Goal: Task Accomplishment & Management: Complete application form

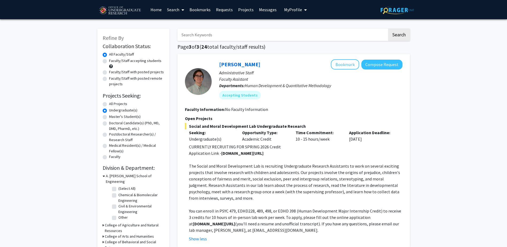
click at [297, 9] on span "My Profile" at bounding box center [293, 9] width 18 height 5
click at [303, 25] on span "[PERSON_NAME]" at bounding box center [317, 25] width 32 height 6
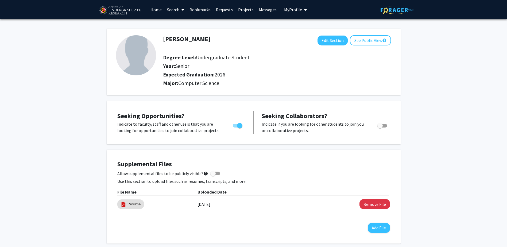
click at [179, 11] on link "Search" at bounding box center [175, 9] width 22 height 19
click at [197, 7] on link "Bookmarks" at bounding box center [200, 9] width 26 height 19
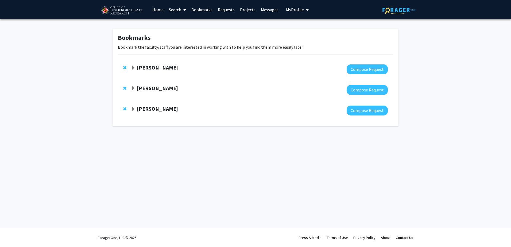
click at [133, 109] on span "Expand Jeremy Purcell Bookmark" at bounding box center [133, 109] width 4 height 4
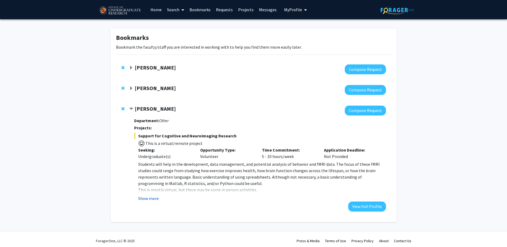
click at [154, 200] on button "Show more" at bounding box center [148, 198] width 21 height 6
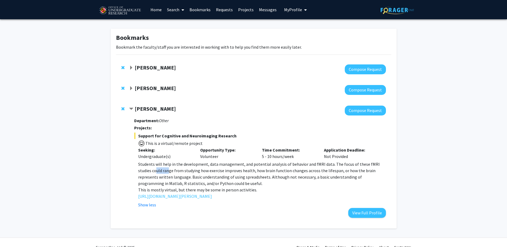
drag, startPoint x: 143, startPoint y: 169, endPoint x: 175, endPoint y: 168, distance: 32.6
click at [175, 168] on span "Students will help in the development, data management, and potential analysis …" at bounding box center [259, 174] width 242 height 25
drag, startPoint x: 175, startPoint y: 168, endPoint x: 255, endPoint y: 168, distance: 79.4
click at [255, 168] on span "Students will help in the development, data management, and potential analysis …" at bounding box center [259, 174] width 242 height 25
drag, startPoint x: 255, startPoint y: 168, endPoint x: 335, endPoint y: 174, distance: 80.4
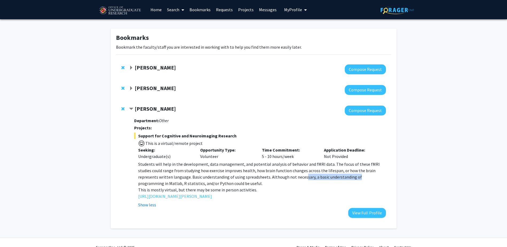
click at [335, 174] on span "Students will help in the development, data management, and potential analysis …" at bounding box center [259, 174] width 242 height 25
click at [133, 107] on span "Contract Jeremy Purcell Bookmark" at bounding box center [131, 109] width 4 height 4
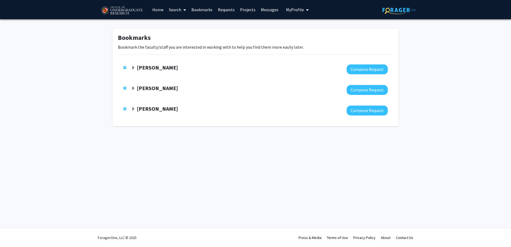
click at [135, 87] on span "Expand Wolfgang Losert Bookmark" at bounding box center [133, 88] width 4 height 4
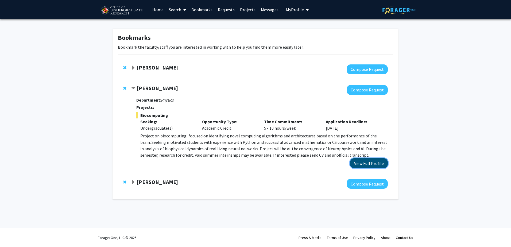
click at [368, 165] on button "View Full Profile" at bounding box center [369, 163] width 38 height 10
click at [132, 68] on span "Expand Leah Dodson Bookmark" at bounding box center [133, 68] width 4 height 4
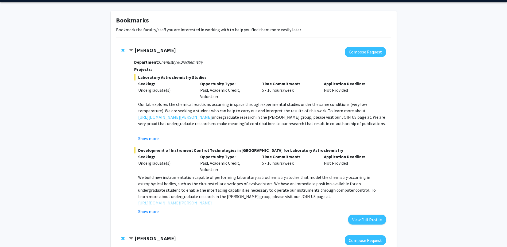
scroll to position [27, 0]
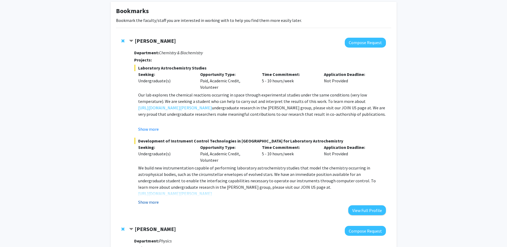
click at [147, 202] on button "Show more" at bounding box center [148, 202] width 21 height 6
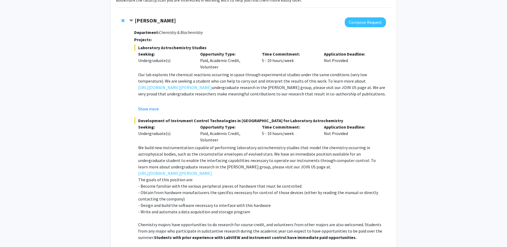
scroll to position [80, 0]
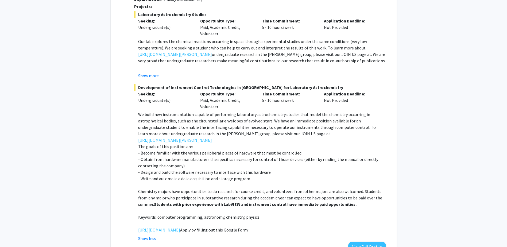
click at [263, 146] on p "The goals of this position are:" at bounding box center [262, 146] width 248 height 6
drag, startPoint x: 157, startPoint y: 157, endPoint x: 227, endPoint y: 153, distance: 69.4
click at [227, 153] on div "We build new instrumentation capable of performing laboratory astrochemistry st…" at bounding box center [262, 172] width 248 height 122
click at [227, 153] on p "- Become familiar with the various peripheral pieces of hardware that must be c…" at bounding box center [262, 153] width 248 height 6
drag, startPoint x: 223, startPoint y: 158, endPoint x: 358, endPoint y: 155, distance: 135.1
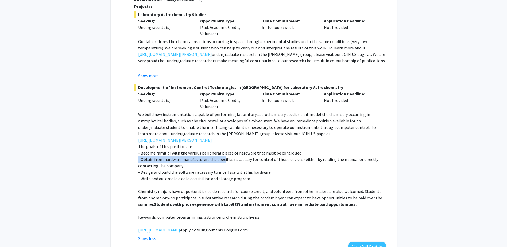
click at [358, 155] on div "We build new instrumentation capable of performing laboratory astrochemistry st…" at bounding box center [262, 172] width 248 height 122
drag, startPoint x: 149, startPoint y: 172, endPoint x: 276, endPoint y: 170, distance: 127.0
click at [276, 170] on p "- Design and build the software necessary to interface with this hardware" at bounding box center [262, 172] width 248 height 6
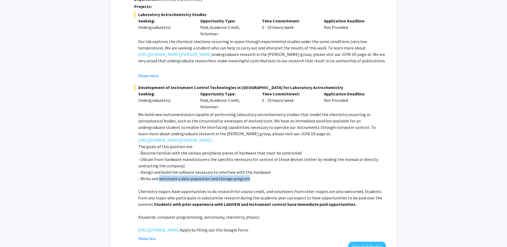
drag, startPoint x: 159, startPoint y: 178, endPoint x: 248, endPoint y: 179, distance: 88.5
click at [248, 179] on p "- Write and automate a data acquisition and storage program" at bounding box center [262, 178] width 248 height 6
drag, startPoint x: 248, startPoint y: 179, endPoint x: 241, endPoint y: 187, distance: 10.4
click at [241, 187] on p at bounding box center [262, 185] width 248 height 6
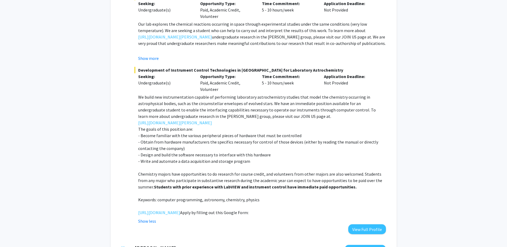
scroll to position [107, 0]
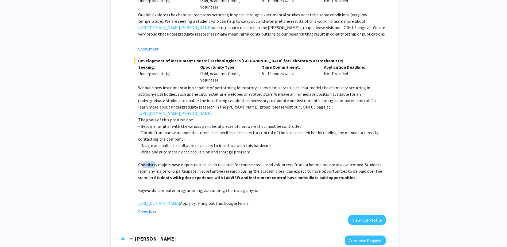
drag, startPoint x: 145, startPoint y: 163, endPoint x: 161, endPoint y: 163, distance: 15.8
click at [160, 163] on p "Chemistry majors have opportunities to do research for course credit, and volun…" at bounding box center [262, 171] width 248 height 19
drag, startPoint x: 161, startPoint y: 163, endPoint x: 340, endPoint y: 163, distance: 178.9
click at [339, 163] on p "Chemistry majors have opportunities to do research for course credit, and volun…" at bounding box center [262, 171] width 248 height 19
drag, startPoint x: 340, startPoint y: 163, endPoint x: 365, endPoint y: 163, distance: 24.9
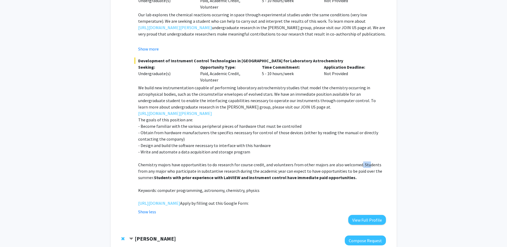
click at [365, 163] on p "Chemistry majors have opportunities to do research for course credit, and volun…" at bounding box center [262, 171] width 248 height 19
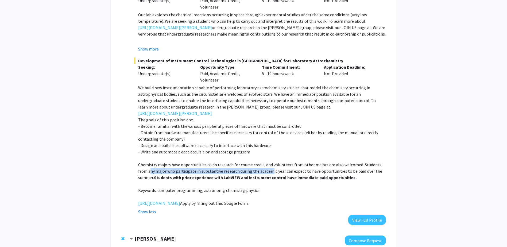
drag, startPoint x: 149, startPoint y: 171, endPoint x: 264, endPoint y: 171, distance: 114.5
click at [263, 171] on p "Chemistry majors have opportunities to do research for course credit, and volun…" at bounding box center [262, 171] width 248 height 19
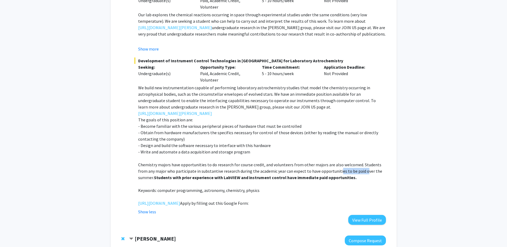
drag, startPoint x: 264, startPoint y: 171, endPoint x: 373, endPoint y: 172, distance: 109.4
click at [373, 172] on p "Chemistry majors have opportunities to do research for course credit, and volun…" at bounding box center [262, 171] width 248 height 19
drag, startPoint x: 373, startPoint y: 172, endPoint x: 330, endPoint y: 190, distance: 46.7
click at [330, 190] on p "Keywords: computer programming, astronomy, chemistry, physics" at bounding box center [262, 190] width 248 height 6
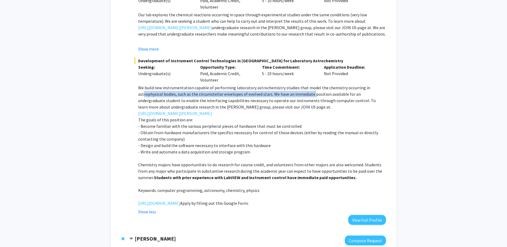
drag, startPoint x: 315, startPoint y: 89, endPoint x: 368, endPoint y: 84, distance: 53.1
click at [368, 84] on div "Development of Instrument Control Technologies in LabVIEW for Laboratory Astroc…" at bounding box center [260, 136] width 252 height 158
drag, startPoint x: 368, startPoint y: 84, endPoint x: 366, endPoint y: 100, distance: 16.2
click at [366, 100] on p "We build new instrumentation capable of performing laboratory astrochemistry st…" at bounding box center [262, 98] width 248 height 26
click at [180, 206] on link "https://docs.google.com/forms/d/e/1FAIpQLSc1a2KEqN38QvXz_Ai43zkn9t7ZfvyWPw9YHz9…" at bounding box center [159, 203] width 42 height 6
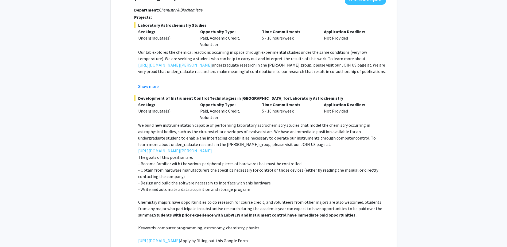
scroll to position [0, 0]
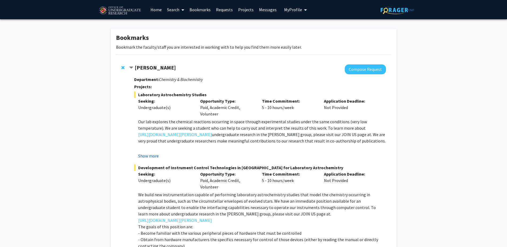
click at [157, 154] on button "Show more" at bounding box center [148, 156] width 21 height 6
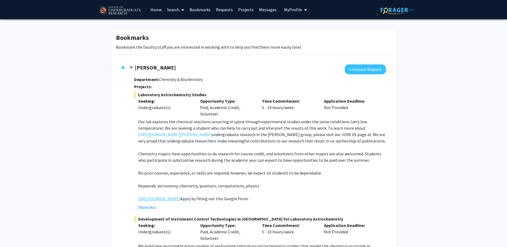
click at [170, 202] on link "https://docs.google.com/forms/d/e/1FAIpQLSc1a2KEqN38QvXz_Ai43zkn9t7ZfvyWPw9YHz9…" at bounding box center [159, 198] width 42 height 6
click at [133, 68] on span "Contract Leah Dodson Bookmark" at bounding box center [131, 68] width 4 height 4
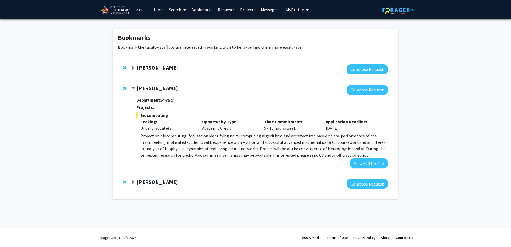
drag, startPoint x: 139, startPoint y: 135, endPoint x: 249, endPoint y: 131, distance: 110.2
click at [249, 131] on div "Biocomputing Seeking: Undergraduate(s) Opportunity Type: Academic Credit Time C…" at bounding box center [262, 135] width 252 height 46
click at [334, 145] on p "Project on biocomputing, focused on identifying novel computing algorithms and …" at bounding box center [264, 146] width 248 height 26
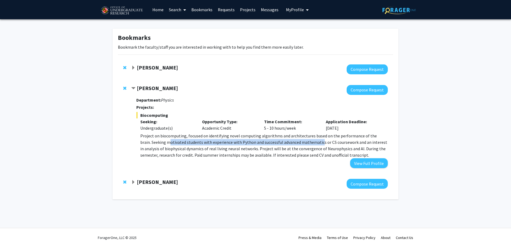
drag, startPoint x: 159, startPoint y: 143, endPoint x: 310, endPoint y: 142, distance: 151.4
click at [310, 142] on p "Project on biocomputing, focused on identifying novel computing algorithms and …" at bounding box center [264, 146] width 248 height 26
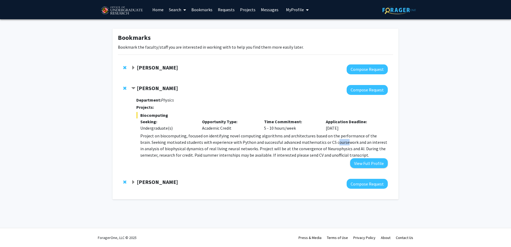
drag, startPoint x: 310, startPoint y: 142, endPoint x: 333, endPoint y: 144, distance: 22.6
click at [333, 144] on p "Project on biocomputing, focused on identifying novel computing algorithms and …" at bounding box center [264, 146] width 248 height 26
drag, startPoint x: 196, startPoint y: 154, endPoint x: 222, endPoint y: 156, distance: 25.7
click at [222, 156] on p "Project on biocomputing, focused on identifying novel computing algorithms and …" at bounding box center [264, 146] width 248 height 26
click at [262, 150] on p "Project on biocomputing, focused on identifying novel computing algorithms and …" at bounding box center [264, 146] width 248 height 26
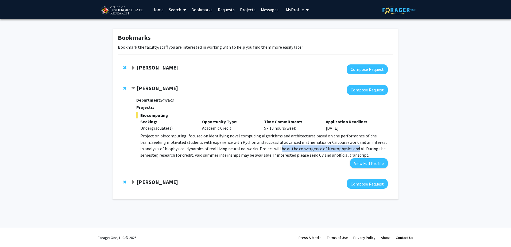
drag, startPoint x: 277, startPoint y: 149, endPoint x: 349, endPoint y: 150, distance: 72.5
click at [349, 150] on p "Project on biocomputing, focused on identifying novel computing algorithms and …" at bounding box center [264, 146] width 248 height 26
drag, startPoint x: 155, startPoint y: 153, endPoint x: 162, endPoint y: 152, distance: 7.5
click at [162, 152] on p "Project on biocomputing, focused on identifying novel computing algorithms and …" at bounding box center [264, 146] width 248 height 26
drag, startPoint x: 162, startPoint y: 152, endPoint x: 173, endPoint y: 152, distance: 10.4
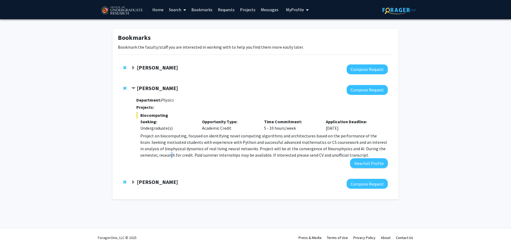
click at [173, 152] on p "Project on biocomputing, focused on identifying novel computing algorithms and …" at bounding box center [264, 146] width 248 height 26
drag, startPoint x: 173, startPoint y: 152, endPoint x: 212, endPoint y: 152, distance: 39.6
click at [212, 152] on p "Project on biocomputing, focused on identifying novel computing algorithms and …" at bounding box center [264, 146] width 248 height 26
drag, startPoint x: 168, startPoint y: 154, endPoint x: 205, endPoint y: 154, distance: 36.9
click at [205, 154] on p "Project on biocomputing, focused on identifying novel computing algorithms and …" at bounding box center [264, 146] width 248 height 26
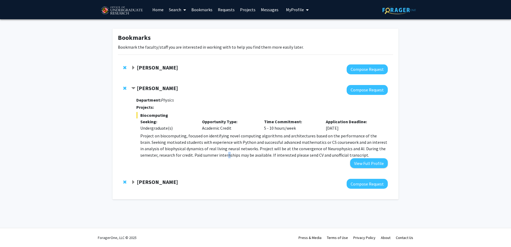
drag, startPoint x: 205, startPoint y: 154, endPoint x: 227, endPoint y: 153, distance: 22.2
click at [227, 153] on p "Project on biocomputing, focused on identifying novel computing algorithms and …" at bounding box center [264, 146] width 248 height 26
drag, startPoint x: 227, startPoint y: 153, endPoint x: 334, endPoint y: 158, distance: 107.1
click at [334, 158] on p "Project on biocomputing, focused on identifying novel computing algorithms and …" at bounding box center [264, 146] width 248 height 26
drag, startPoint x: 334, startPoint y: 158, endPoint x: 235, endPoint y: 169, distance: 99.8
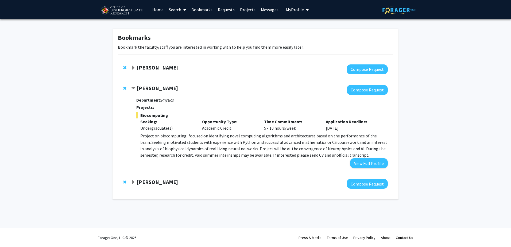
click at [235, 169] on div "Wolfgang Losert Compose Request Department: Physics Projects: Biocomputing Seek…" at bounding box center [255, 127] width 275 height 94
click at [369, 167] on button "View Full Profile" at bounding box center [369, 163] width 38 height 10
click at [135, 183] on span "Expand Jeremy Purcell Bookmark" at bounding box center [133, 182] width 4 height 4
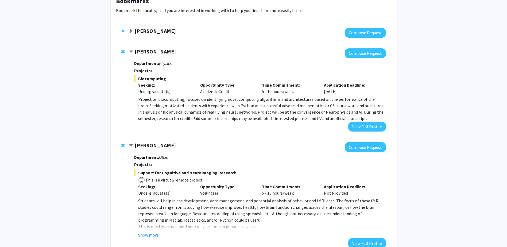
scroll to position [76, 0]
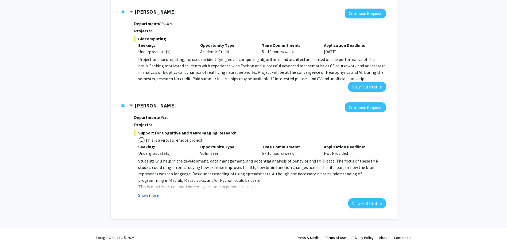
click at [149, 193] on button "Show more" at bounding box center [148, 195] width 21 height 6
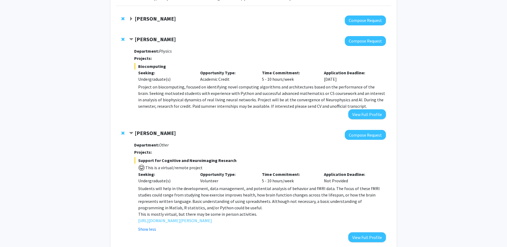
scroll to position [0, 0]
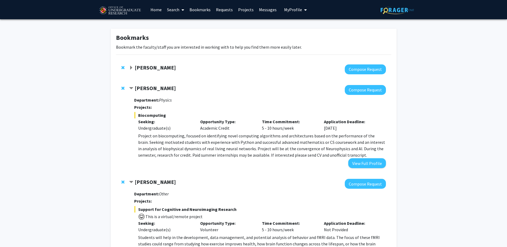
click at [130, 66] on span "Expand Leah Dodson Bookmark" at bounding box center [131, 68] width 4 height 4
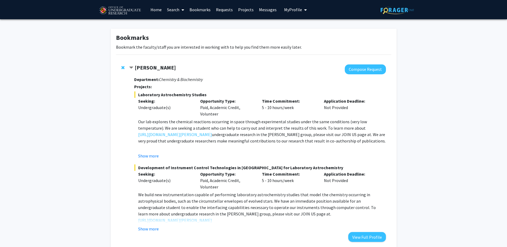
click at [152, 68] on strong "Leah Dodson" at bounding box center [155, 67] width 41 height 7
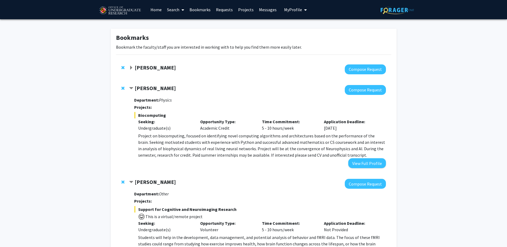
click at [161, 80] on div "Wolfgang Losert Compose Request Department: Physics Projects: Biocomputing Seek…" at bounding box center [253, 127] width 275 height 94
click at [163, 88] on strong "Wolfgang Losert" at bounding box center [155, 88] width 41 height 7
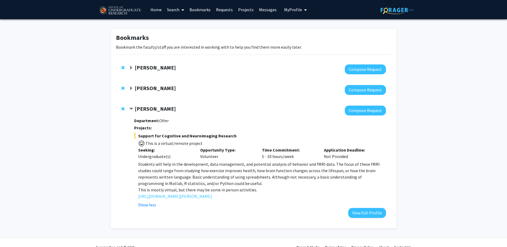
click at [131, 107] on span "Contract Jeremy Purcell Bookmark" at bounding box center [131, 109] width 4 height 4
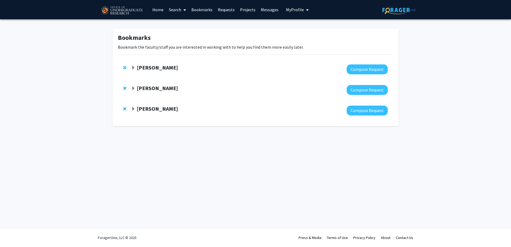
click at [133, 110] on span "Expand Jeremy Purcell Bookmark" at bounding box center [133, 109] width 4 height 4
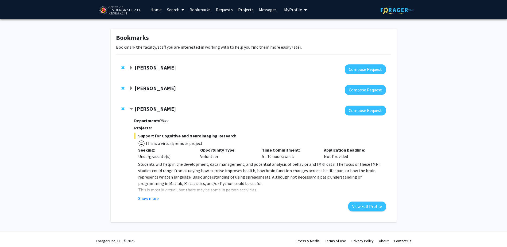
click at [154, 195] on fg-read-more "Students will help in the development, data management, and potential analysis …" at bounding box center [260, 181] width 252 height 41
click at [154, 197] on button "Show more" at bounding box center [148, 198] width 21 height 6
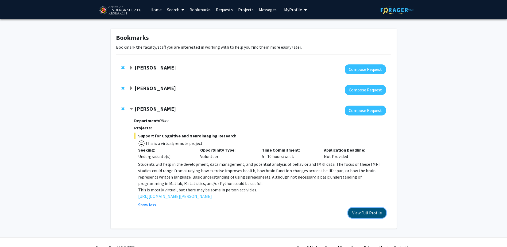
click at [374, 214] on button "View Full Profile" at bounding box center [367, 213] width 38 height 10
click at [172, 13] on link "Search" at bounding box center [175, 9] width 22 height 19
click at [185, 25] on span "Faculty/Staff" at bounding box center [183, 24] width 39 height 11
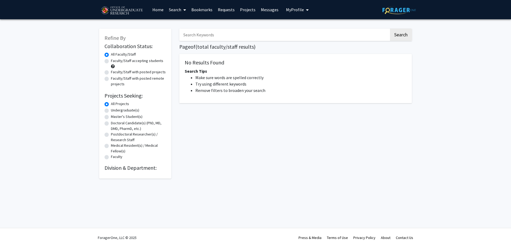
click at [111, 62] on label "Faculty/Staff accepting students" at bounding box center [137, 61] width 52 height 6
click at [111, 62] on input "Faculty/Staff accepting students" at bounding box center [112, 59] width 3 height 3
radio input "true"
click at [111, 54] on label "All Faculty/Staff" at bounding box center [123, 55] width 25 height 6
click at [111, 54] on input "All Faculty/Staff" at bounding box center [112, 53] width 3 height 3
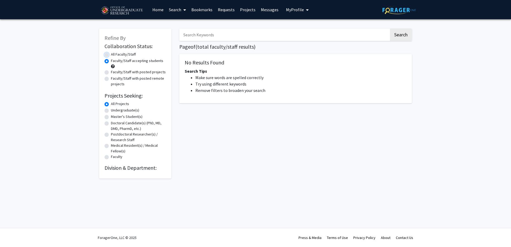
radio input "true"
click at [405, 40] on button "Search" at bounding box center [401, 35] width 22 height 12
click at [111, 112] on label "Undergraduate(s)" at bounding box center [125, 111] width 28 height 6
click at [111, 111] on input "Undergraduate(s)" at bounding box center [112, 109] width 3 height 3
radio input "true"
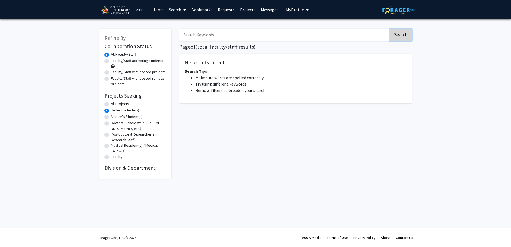
click at [402, 37] on button "Search" at bounding box center [401, 35] width 22 height 12
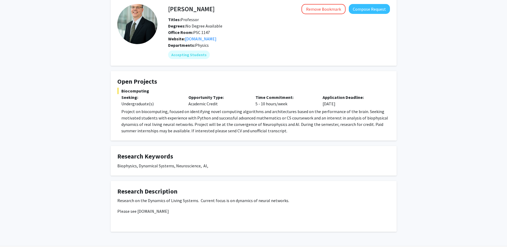
scroll to position [44, 0]
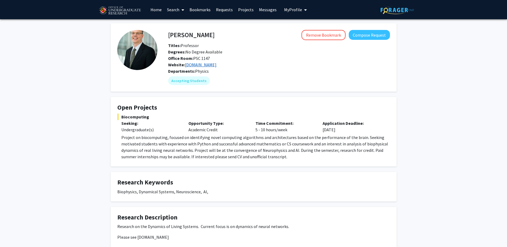
drag, startPoint x: 227, startPoint y: 65, endPoint x: 187, endPoint y: 66, distance: 40.1
click at [187, 66] on div "Website: losertlab.umd.edu" at bounding box center [267, 65] width 207 height 6
click at [185, 66] on span "Website: losertlab.umd.edu" at bounding box center [192, 64] width 48 height 5
click at [252, 61] on div "Office Room: PSC 1147" at bounding box center [267, 58] width 207 height 6
drag, startPoint x: 221, startPoint y: 65, endPoint x: 185, endPoint y: 65, distance: 36.1
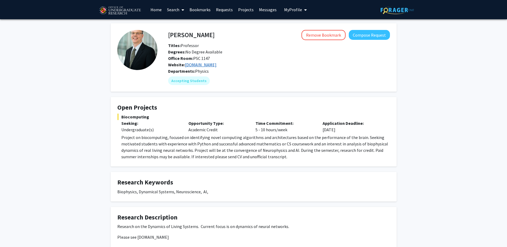
click at [185, 65] on div "Website: losertlab.umd.edu" at bounding box center [267, 65] width 207 height 6
copy link "losertlab.umd.edu"
click at [351, 122] on p "Application Deadline:" at bounding box center [352, 123] width 59 height 6
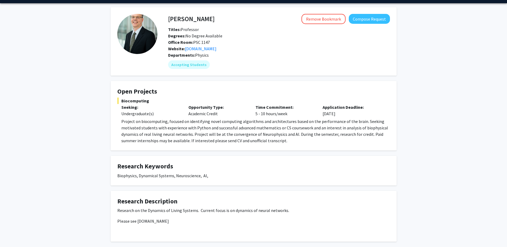
scroll to position [44, 0]
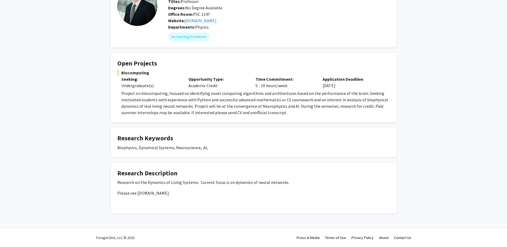
drag, startPoint x: 164, startPoint y: 192, endPoint x: 147, endPoint y: 195, distance: 18.0
click at [147, 195] on p "Please see losertlab.umd.edu" at bounding box center [253, 193] width 273 height 6
drag, startPoint x: 137, startPoint y: 193, endPoint x: 164, endPoint y: 193, distance: 26.5
click at [164, 193] on p "Please see losertlab.umd.edu" at bounding box center [253, 193] width 273 height 6
drag, startPoint x: 164, startPoint y: 193, endPoint x: 172, endPoint y: 195, distance: 8.8
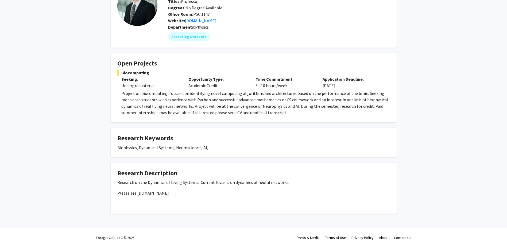
click at [172, 195] on p "Please see losertlab.umd.edu" at bounding box center [253, 193] width 273 height 6
drag, startPoint x: 171, startPoint y: 193, endPoint x: 137, endPoint y: 190, distance: 34.3
click at [137, 190] on p "Please see losertlab.umd.edu" at bounding box center [253, 193] width 273 height 6
copy p "losertlab.umd.edu"
click at [242, 201] on div "Research on the Dynamics of Living Systems. Current focus is on dynamics of neu…" at bounding box center [253, 193] width 273 height 28
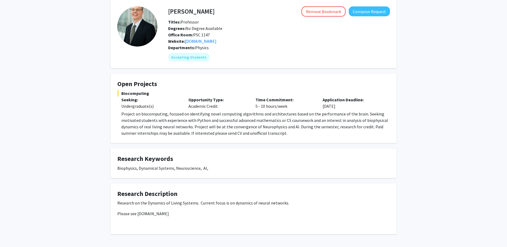
scroll to position [0, 0]
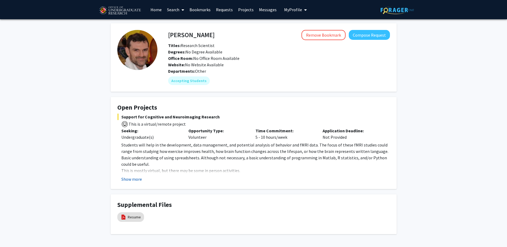
click at [128, 179] on button "Show more" at bounding box center [131, 179] width 21 height 6
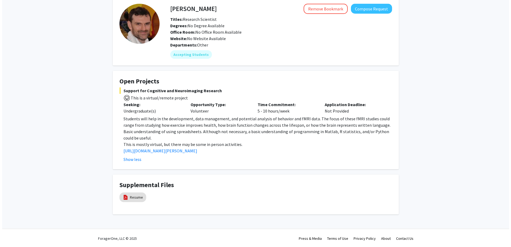
scroll to position [27, 0]
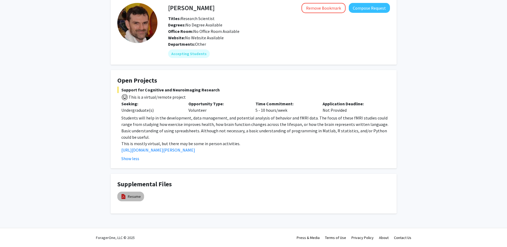
click at [135, 200] on mat-chip "Resume" at bounding box center [130, 197] width 27 height 10
click at [137, 197] on link "Resume" at bounding box center [134, 197] width 13 height 6
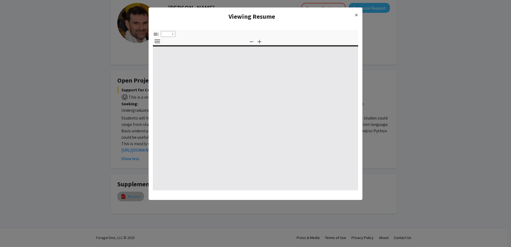
select select "custom"
type input "0"
select select "custom"
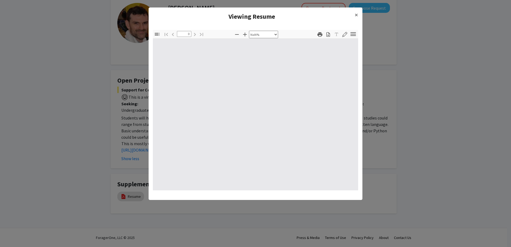
type input "1"
select select "auto"
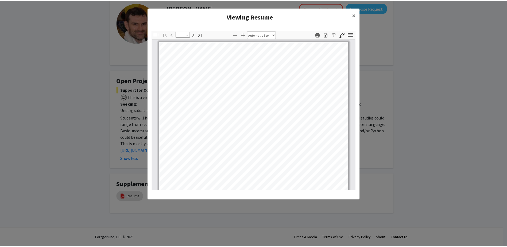
scroll to position [0, 0]
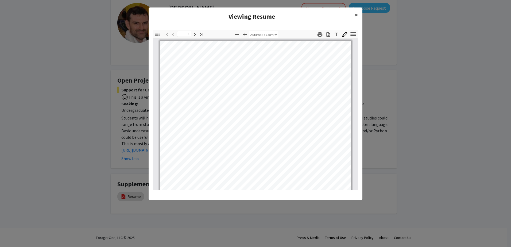
click at [356, 13] on span "×" at bounding box center [356, 15] width 3 height 8
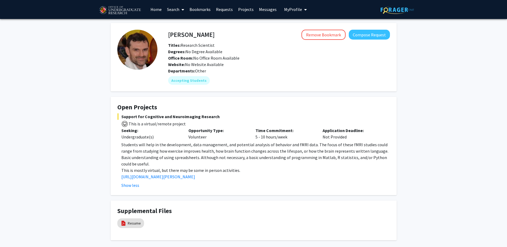
scroll to position [0, 0]
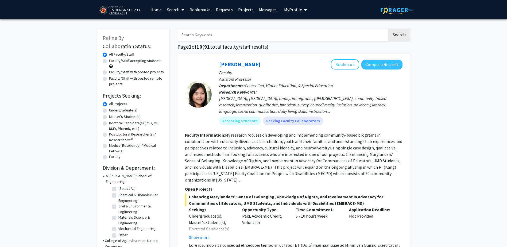
click at [109, 110] on label "Undergraduate(s)" at bounding box center [123, 111] width 28 height 6
click at [109, 110] on input "Undergraduate(s)" at bounding box center [110, 109] width 3 height 3
radio input "true"
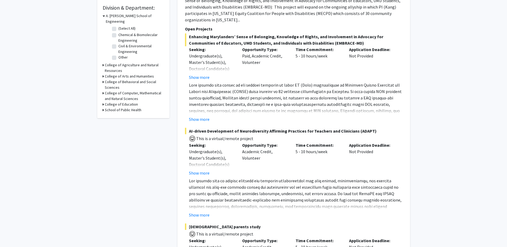
scroll to position [160, 0]
click at [198, 214] on button "Show more" at bounding box center [199, 215] width 21 height 6
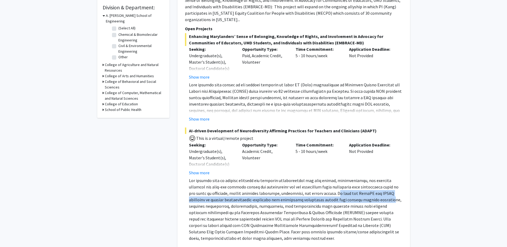
drag, startPoint x: 319, startPoint y: 195, endPoint x: 361, endPoint y: 197, distance: 42.6
click at [361, 197] on p at bounding box center [296, 209] width 214 height 64
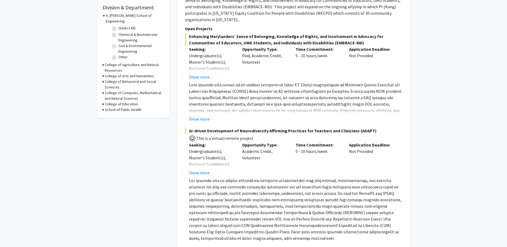
click at [285, 210] on p at bounding box center [296, 209] width 214 height 64
drag, startPoint x: 340, startPoint y: 220, endPoint x: 343, endPoint y: 220, distance: 3.2
click at [343, 220] on p at bounding box center [296, 209] width 214 height 64
drag, startPoint x: 343, startPoint y: 220, endPoint x: 378, endPoint y: 227, distance: 35.6
click at [379, 227] on p at bounding box center [296, 209] width 214 height 64
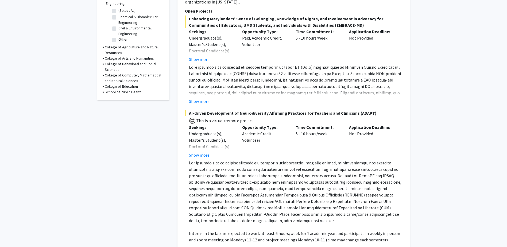
scroll to position [187, 0]
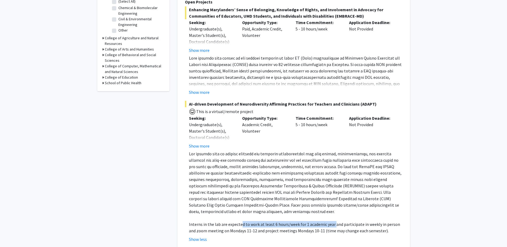
drag, startPoint x: 240, startPoint y: 225, endPoint x: 332, endPoint y: 224, distance: 91.7
click at [332, 224] on p "Interns in the lab are expected to work at least 6 hours/week for 1 academic ye…" at bounding box center [296, 227] width 214 height 13
click at [213, 206] on p at bounding box center [296, 183] width 214 height 64
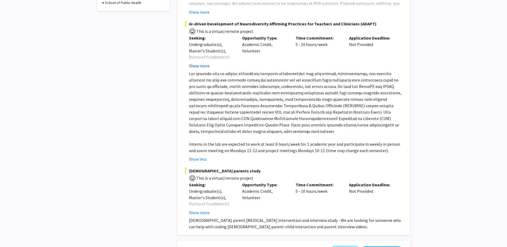
click at [204, 66] on button "Show more" at bounding box center [199, 66] width 21 height 6
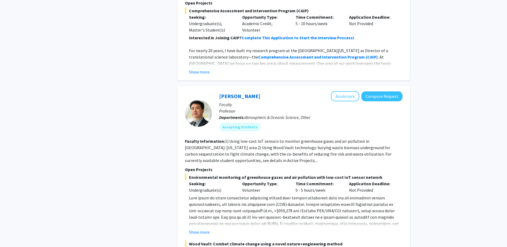
scroll to position [883, 0]
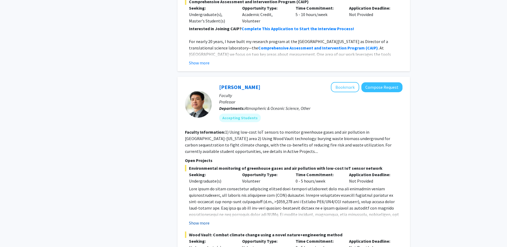
click at [196, 220] on button "Show more" at bounding box center [199, 223] width 21 height 6
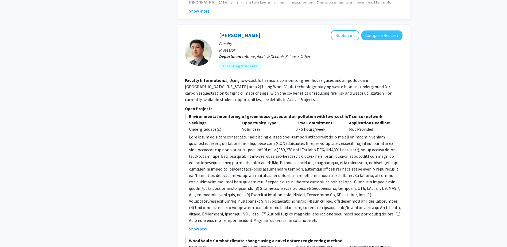
scroll to position [936, 0]
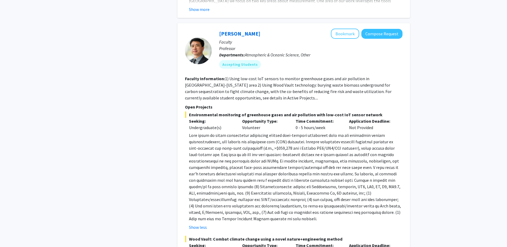
click at [201, 210] on p at bounding box center [296, 177] width 214 height 90
drag, startPoint x: 229, startPoint y: 73, endPoint x: 300, endPoint y: 75, distance: 71.2
click at [300, 75] on section "Faculty Information: 1) Using low-cost IoT sensors to monitor greenhouse gases …" at bounding box center [294, 88] width 218 height 26
click at [239, 112] on span "Environmental monitoring of greenhouse gases and air pollution with low-cost Io…" at bounding box center [294, 115] width 218 height 6
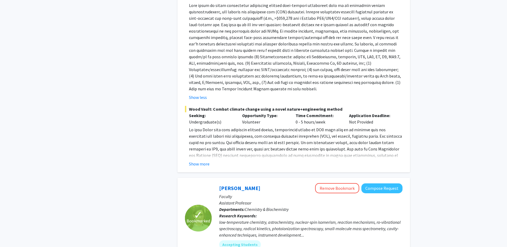
scroll to position [1070, 0]
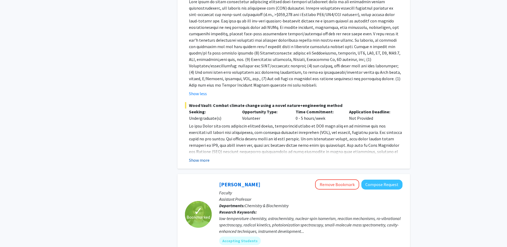
click at [205, 157] on button "Show more" at bounding box center [199, 160] width 21 height 6
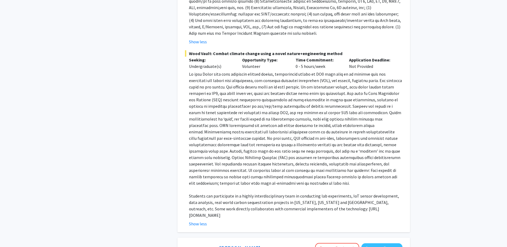
scroll to position [1177, 0]
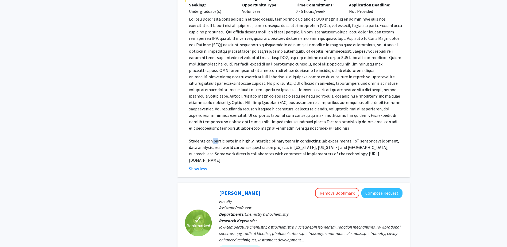
drag, startPoint x: 210, startPoint y: 137, endPoint x: 220, endPoint y: 136, distance: 9.9
click at [217, 138] on p "Students can participate in a highly interdisciplinary team in conducting lab e…" at bounding box center [296, 151] width 214 height 26
drag, startPoint x: 356, startPoint y: 133, endPoint x: 420, endPoint y: 137, distance: 63.5
drag, startPoint x: 420, startPoint y: 137, endPoint x: 285, endPoint y: 146, distance: 134.6
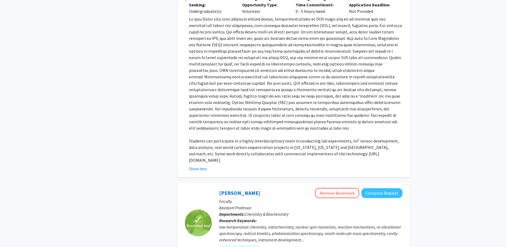
click at [285, 146] on p "Students can participate in a highly interdisciplinary team in conducting lab e…" at bounding box center [296, 151] width 214 height 26
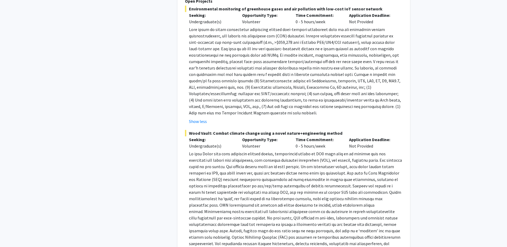
scroll to position [1043, 0]
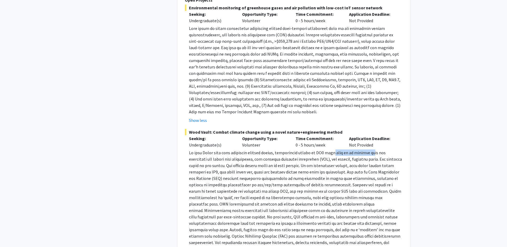
drag, startPoint x: 345, startPoint y: 147, endPoint x: 374, endPoint y: 148, distance: 28.9
click at [374, 149] on p at bounding box center [296, 207] width 214 height 116
click at [227, 157] on p at bounding box center [296, 207] width 214 height 116
drag, startPoint x: 266, startPoint y: 155, endPoint x: 351, endPoint y: 155, distance: 84.5
click at [351, 155] on p at bounding box center [296, 207] width 214 height 116
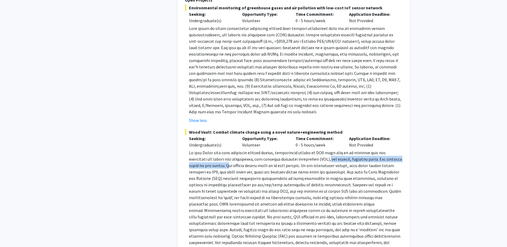
drag, startPoint x: 244, startPoint y: 160, endPoint x: 342, endPoint y: 154, distance: 98.9
click at [342, 154] on p at bounding box center [296, 207] width 214 height 116
drag, startPoint x: 342, startPoint y: 154, endPoint x: 371, endPoint y: 167, distance: 31.2
click at [371, 167] on p at bounding box center [296, 207] width 214 height 116
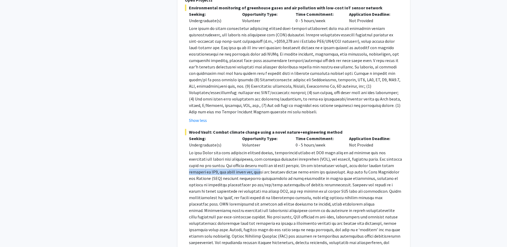
drag, startPoint x: 220, startPoint y: 160, endPoint x: 270, endPoint y: 163, distance: 49.5
click at [270, 163] on p at bounding box center [296, 207] width 214 height 116
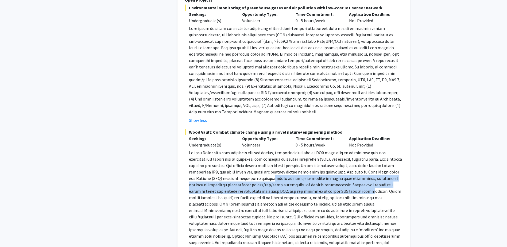
drag, startPoint x: 270, startPoint y: 163, endPoint x: 376, endPoint y: 185, distance: 108.6
click at [376, 185] on p at bounding box center [296, 207] width 214 height 116
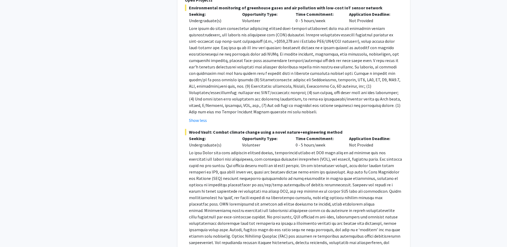
drag, startPoint x: 376, startPoint y: 185, endPoint x: 312, endPoint y: 217, distance: 71.4
click at [312, 217] on p at bounding box center [296, 207] width 214 height 116
drag, startPoint x: 198, startPoint y: 186, endPoint x: 235, endPoint y: 184, distance: 36.9
click at [234, 184] on p at bounding box center [296, 207] width 214 height 116
drag, startPoint x: 235, startPoint y: 184, endPoint x: 267, endPoint y: 184, distance: 32.1
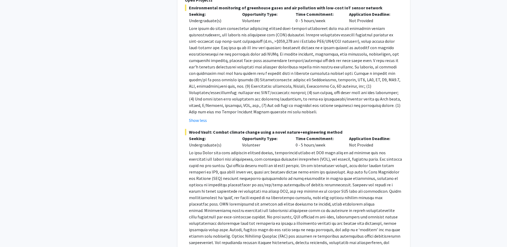
click at [267, 184] on p at bounding box center [296, 207] width 214 height 116
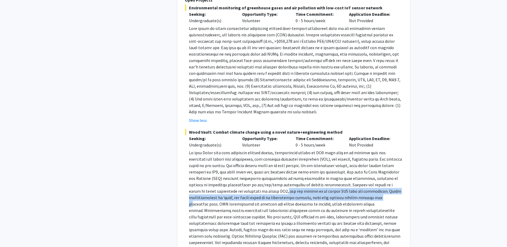
drag, startPoint x: 267, startPoint y: 184, endPoint x: 381, endPoint y: 188, distance: 113.7
click at [381, 188] on p at bounding box center [296, 207] width 214 height 116
click at [327, 217] on p at bounding box center [296, 207] width 214 height 116
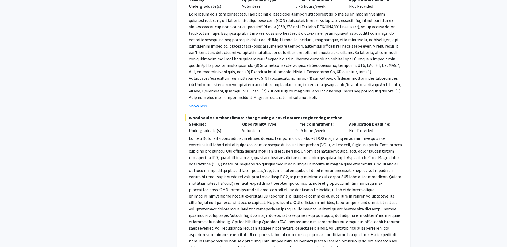
scroll to position [1070, 0]
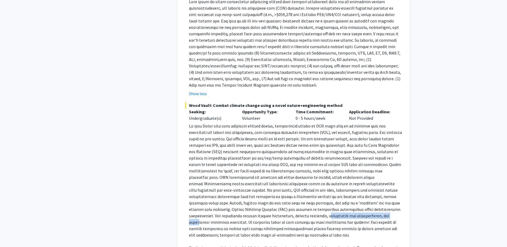
drag, startPoint x: 265, startPoint y: 209, endPoint x: 331, endPoint y: 209, distance: 65.8
click at [331, 209] on p at bounding box center [296, 181] width 214 height 116
drag, startPoint x: 331, startPoint y: 209, endPoint x: 377, endPoint y: 209, distance: 46.0
click at [376, 209] on p at bounding box center [296, 181] width 214 height 116
click at [202, 221] on p at bounding box center [296, 181] width 214 height 116
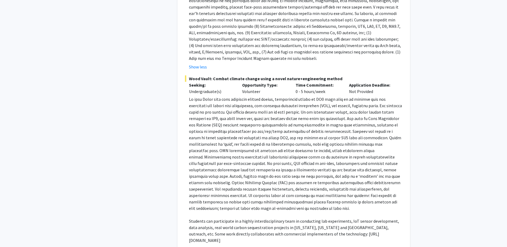
scroll to position [909, 0]
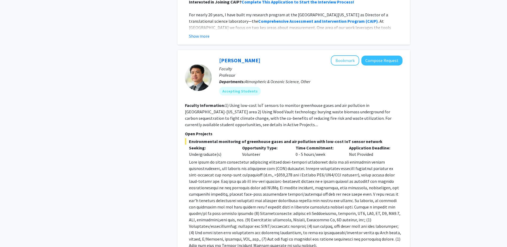
click at [225, 118] on fg-read-more "1) Using low-cost IoT sensors to monitor greenhouse gases and air pollution in …" at bounding box center [288, 115] width 207 height 25
click at [276, 118] on section "Faculty Information: 1) Using low-cost IoT sensors to monitor greenhouse gases …" at bounding box center [294, 115] width 218 height 26
drag, startPoint x: 220, startPoint y: 105, endPoint x: 290, endPoint y: 106, distance: 70.3
click at [290, 106] on fg-read-more "1) Using low-cost IoT sensors to monitor greenhouse gases and air pollution in …" at bounding box center [288, 115] width 207 height 25
drag, startPoint x: 290, startPoint y: 106, endPoint x: 310, endPoint y: 133, distance: 33.5
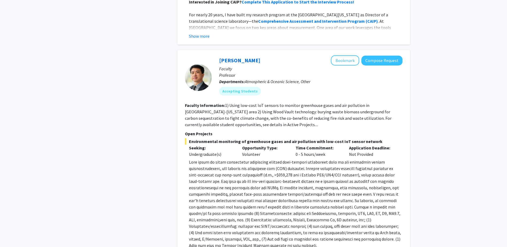
click at [310, 138] on span "Environmental monitoring of greenhouse gases and air pollution with low-cost Io…" at bounding box center [294, 141] width 218 height 6
drag, startPoint x: 260, startPoint y: 210, endPoint x: 269, endPoint y: 209, distance: 9.0
click at [268, 209] on p at bounding box center [296, 204] width 214 height 90
drag, startPoint x: 269, startPoint y: 209, endPoint x: 269, endPoint y: 217, distance: 8.0
click at [269, 217] on p at bounding box center [296, 204] width 214 height 90
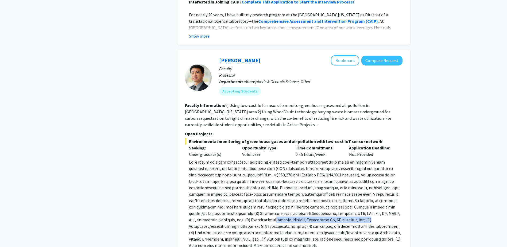
drag, startPoint x: 271, startPoint y: 215, endPoint x: 366, endPoint y: 215, distance: 94.9
click at [366, 215] on p at bounding box center [296, 204] width 214 height 90
drag, startPoint x: 246, startPoint y: 221, endPoint x: 302, endPoint y: 223, distance: 55.9
click at [301, 223] on p at bounding box center [296, 204] width 214 height 90
drag, startPoint x: 302, startPoint y: 223, endPoint x: 379, endPoint y: 223, distance: 77.3
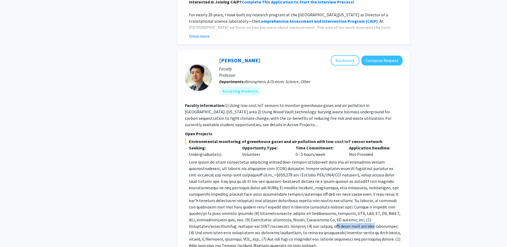
click at [379, 223] on p at bounding box center [296, 204] width 214 height 90
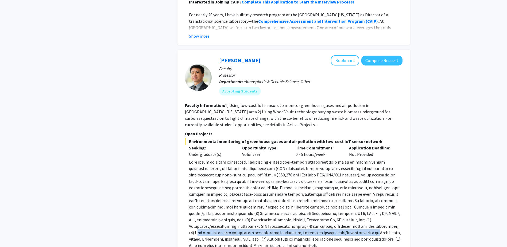
drag, startPoint x: 221, startPoint y: 227, endPoint x: 394, endPoint y: 227, distance: 172.5
click at [394, 227] on p at bounding box center [296, 204] width 214 height 90
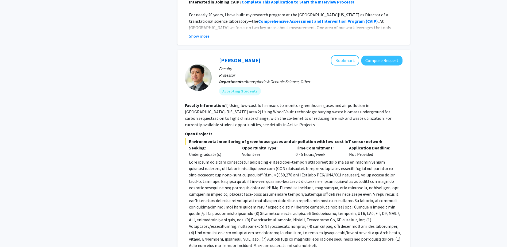
click at [254, 228] on p at bounding box center [296, 204] width 214 height 90
drag, startPoint x: 277, startPoint y: 232, endPoint x: 313, endPoint y: 235, distance: 37.0
click at [313, 235] on p at bounding box center [296, 204] width 214 height 90
drag, startPoint x: 313, startPoint y: 235, endPoint x: 354, endPoint y: 240, distance: 40.5
click at [354, 240] on p at bounding box center [296, 204] width 214 height 90
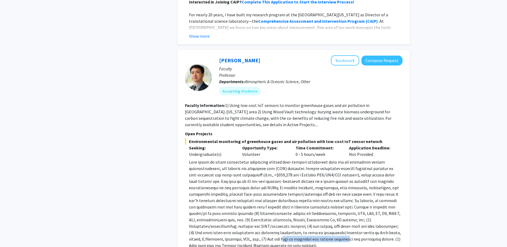
drag, startPoint x: 288, startPoint y: 230, endPoint x: 375, endPoint y: 236, distance: 87.4
click at [375, 236] on p at bounding box center [296, 204] width 214 height 90
click at [211, 235] on p at bounding box center [296, 204] width 214 height 90
click at [385, 58] on button "Compose Request" at bounding box center [382, 61] width 41 height 10
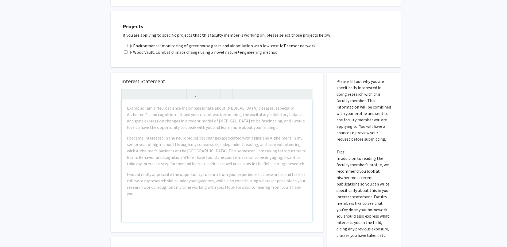
scroll to position [134, 0]
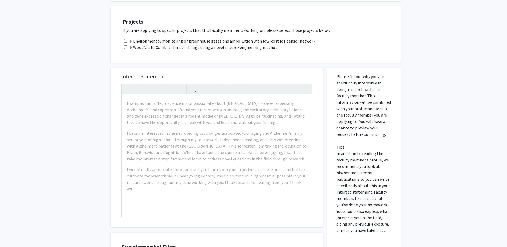
click at [178, 41] on label "Environmental monitoring of greenhouse gases and air pollution with low-cost Io…" at bounding box center [222, 41] width 187 height 6
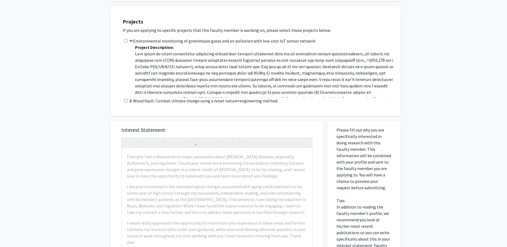
click at [126, 40] on input "checkbox" at bounding box center [125, 40] width 3 height 3
checkbox input "true"
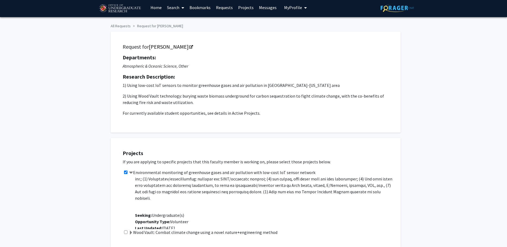
scroll to position [0, 0]
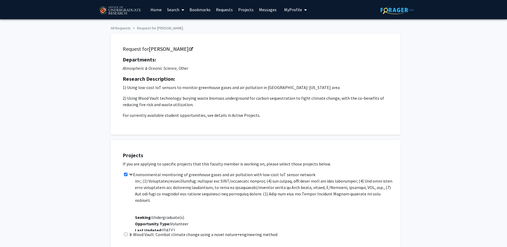
click at [214, 175] on label "Environmental monitoring of greenhouse gases and air pollution with low-cost Io…" at bounding box center [222, 174] width 187 height 6
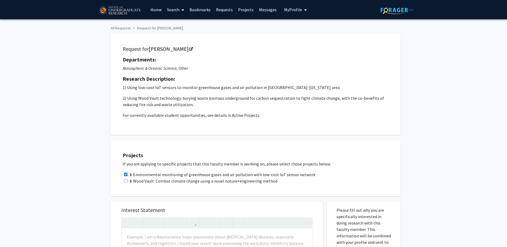
click at [214, 175] on label "Environmental monitoring of greenhouse gases and air pollution with low-cost Io…" at bounding box center [222, 174] width 187 height 6
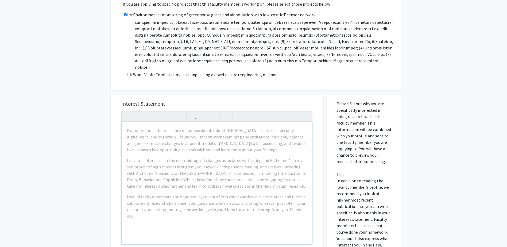
scroll to position [160, 0]
click at [200, 146] on div "Example: I am a Neuroscience major passionate about neurodegenerative diseases,…" at bounding box center [217, 182] width 191 height 122
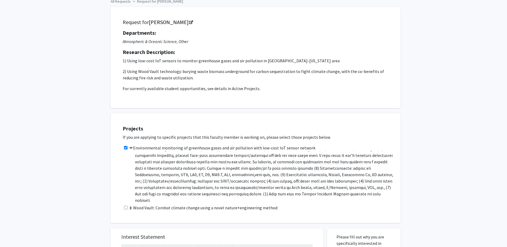
scroll to position [0, 0]
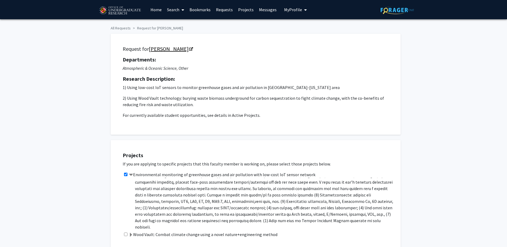
click at [170, 47] on link "[PERSON_NAME]" at bounding box center [171, 48] width 44 height 7
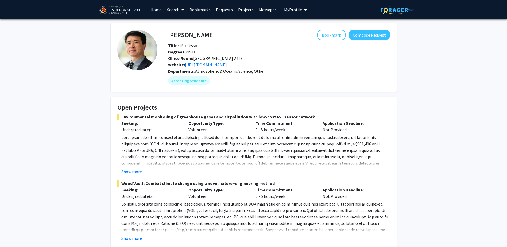
drag, startPoint x: 253, startPoint y: 63, endPoint x: 210, endPoint y: 60, distance: 42.6
drag, startPoint x: 210, startPoint y: 60, endPoint x: 178, endPoint y: 60, distance: 32.4
click at [178, 60] on b "Office Room:" at bounding box center [180, 58] width 25 height 5
click at [135, 169] on button "Show more" at bounding box center [131, 171] width 21 height 6
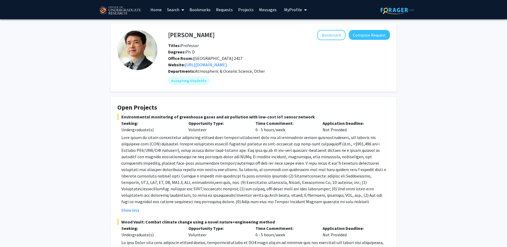
drag, startPoint x: 122, startPoint y: 117, endPoint x: 311, endPoint y: 117, distance: 189.3
click at [311, 117] on span "Environmental monitoring of greenhouse gases and air pollution with low-cost Io…" at bounding box center [253, 117] width 273 height 6
copy span "Environmental monitoring of greenhouse gases and air pollution with low-cost Io…"
